Goal: Task Accomplishment & Management: Complete application form

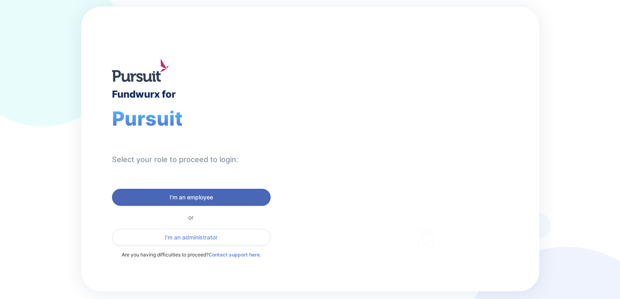
click at [215, 200] on span "I'm an employee" at bounding box center [191, 197] width 148 height 8
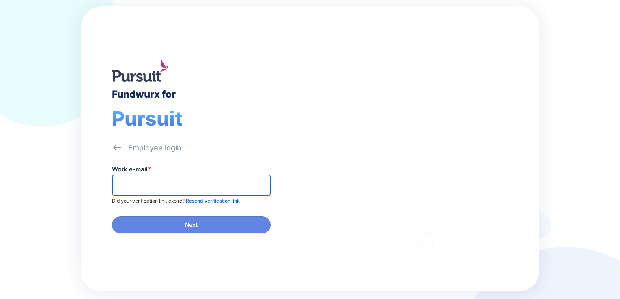
click at [180, 183] on input "text" at bounding box center [191, 185] width 151 height 13
click at [180, 184] on input "text" at bounding box center [191, 185] width 151 height 13
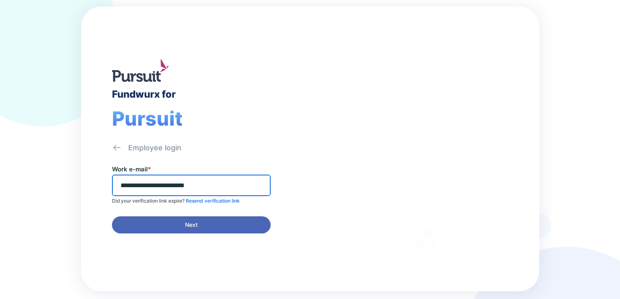
type input "**********"
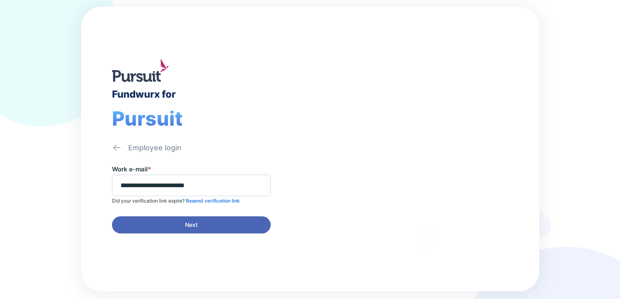
click at [216, 217] on button "Next" at bounding box center [191, 225] width 159 height 17
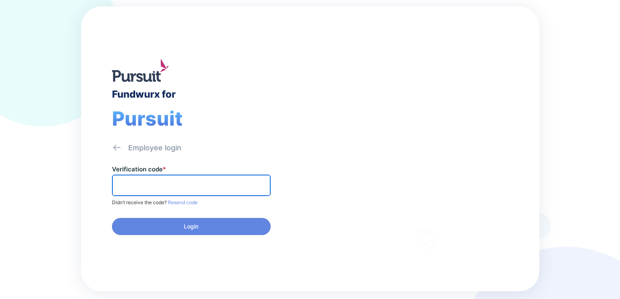
click at [233, 186] on input "text" at bounding box center [191, 185] width 151 height 13
type input "******"
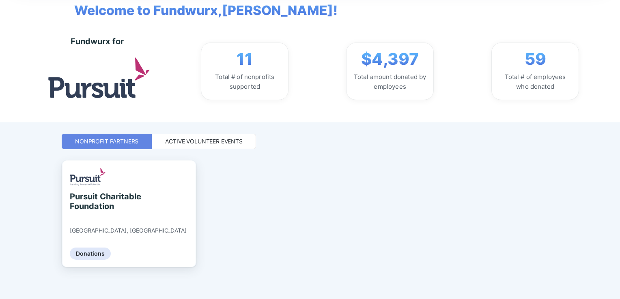
scroll to position [52, 0]
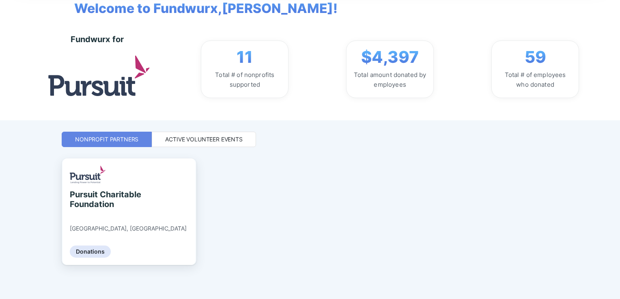
click at [207, 134] on div "Active Volunteer Events" at bounding box center [204, 139] width 104 height 15
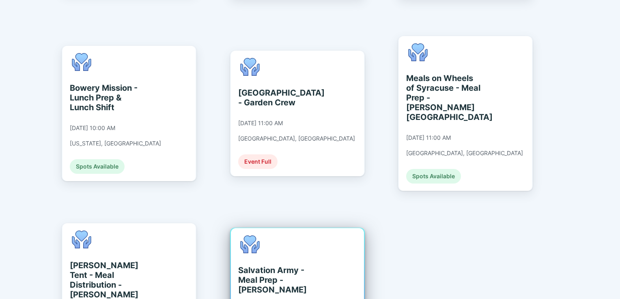
scroll to position [1492, 0]
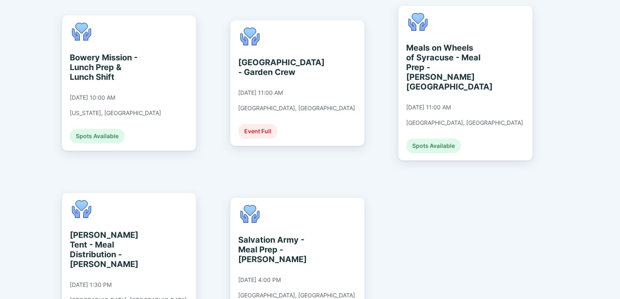
click at [28, 144] on div "Fundwurx for Pursuit [PERSON_NAME] [PERSON_NAME] Welcome to Fundwurx, [PERSON_N…" at bounding box center [310, 149] width 620 height 299
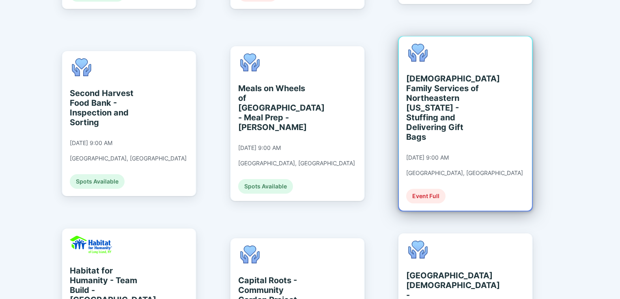
scroll to position [73, 0]
